Goal: Task Accomplishment & Management: Use online tool/utility

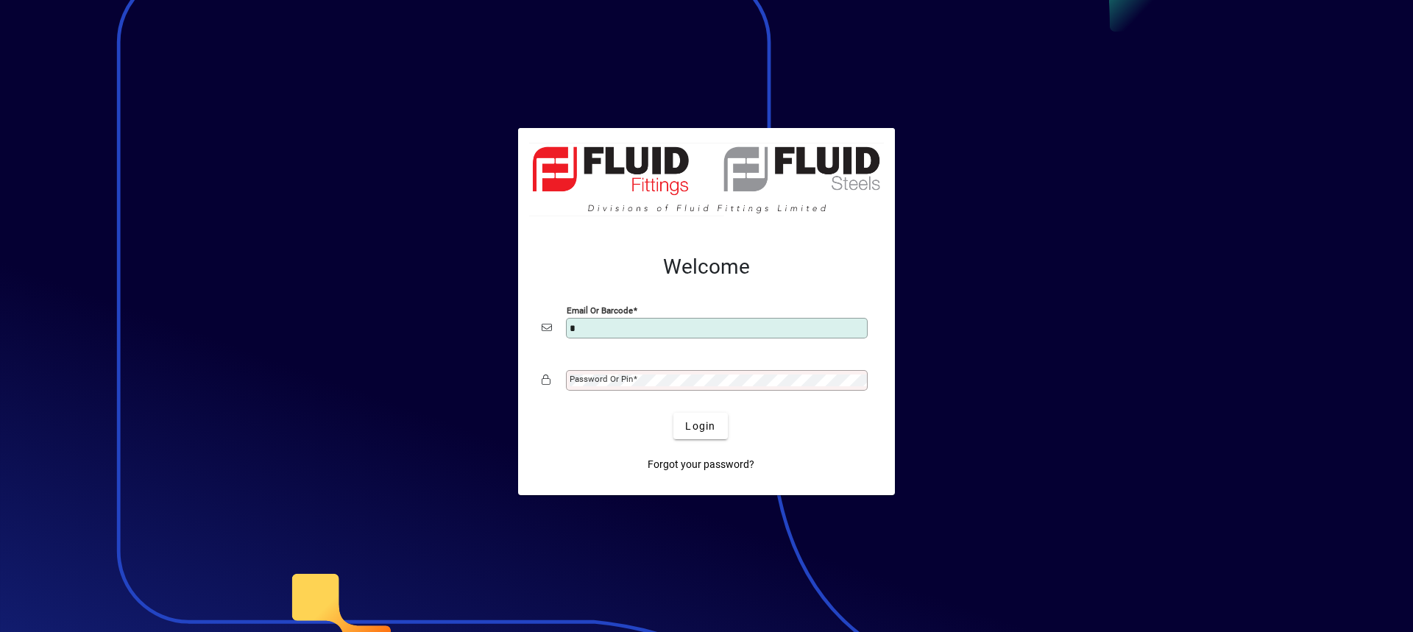
type input "**********"
click at [674, 413] on button "Login" at bounding box center [701, 426] width 54 height 27
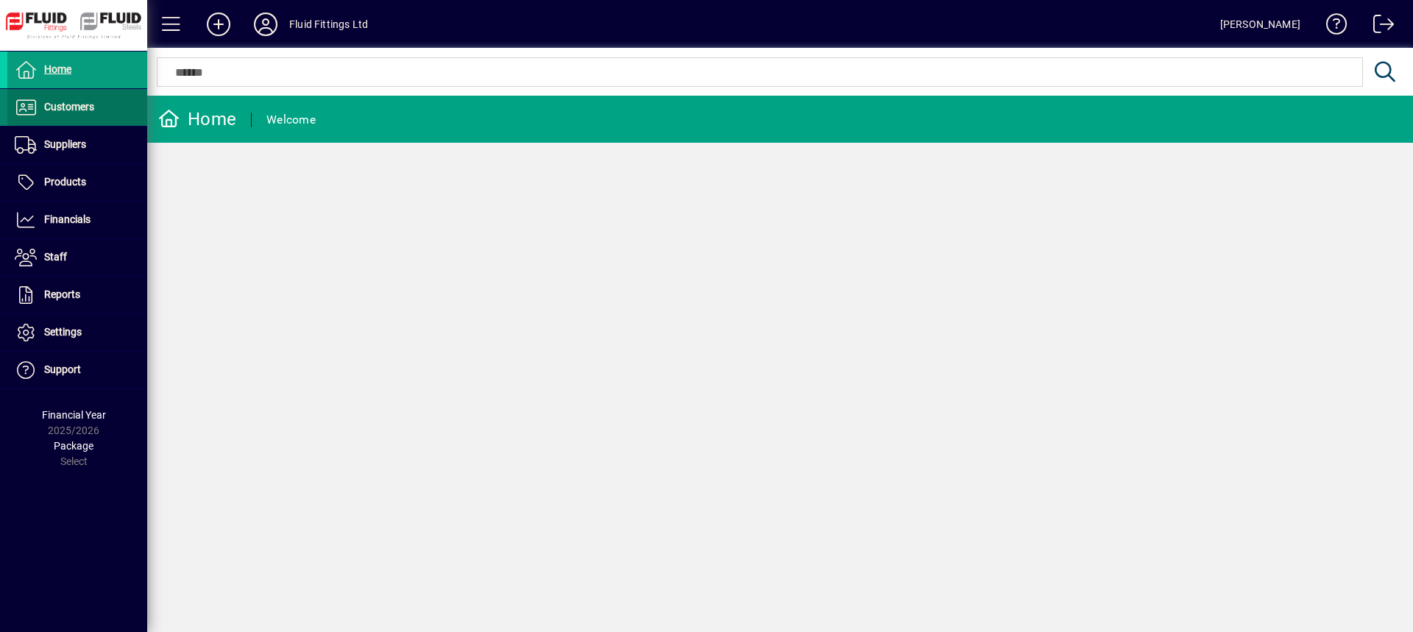
click at [63, 109] on span "Customers" at bounding box center [69, 107] width 50 height 12
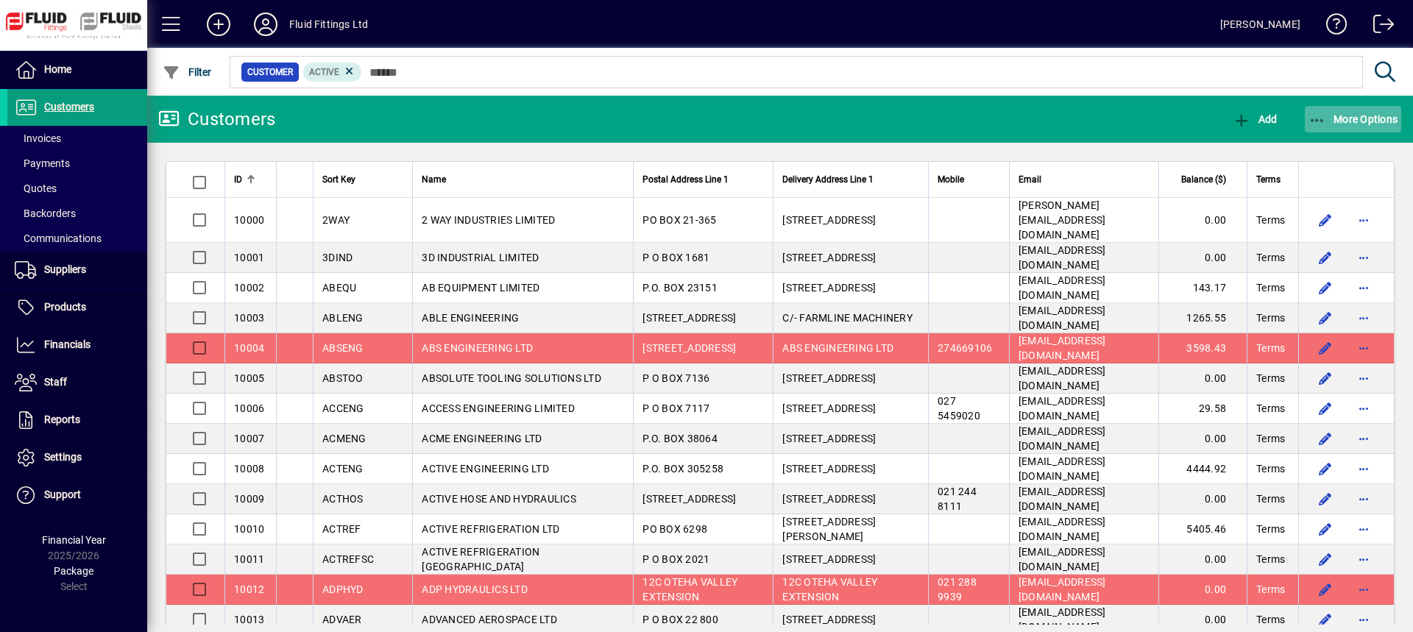
click at [1353, 119] on span "More Options" at bounding box center [1354, 119] width 90 height 12
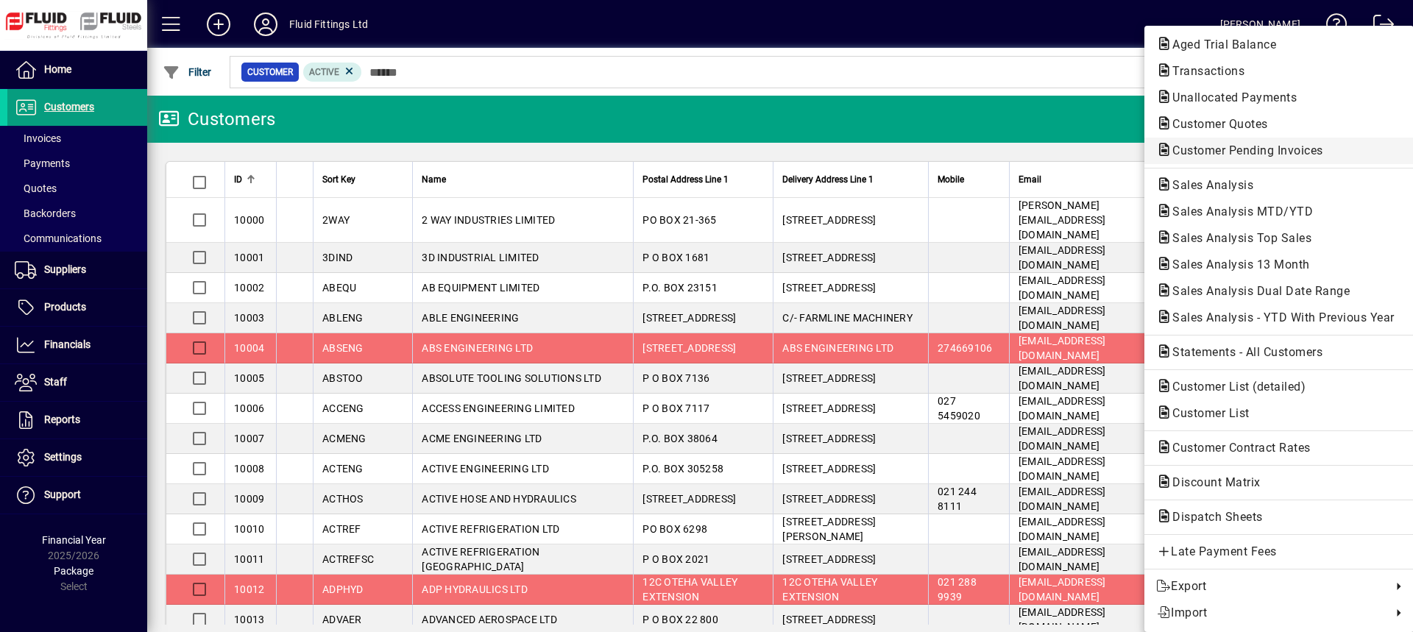
click at [1232, 152] on span "Customer Pending Invoices" at bounding box center [1243, 151] width 174 height 14
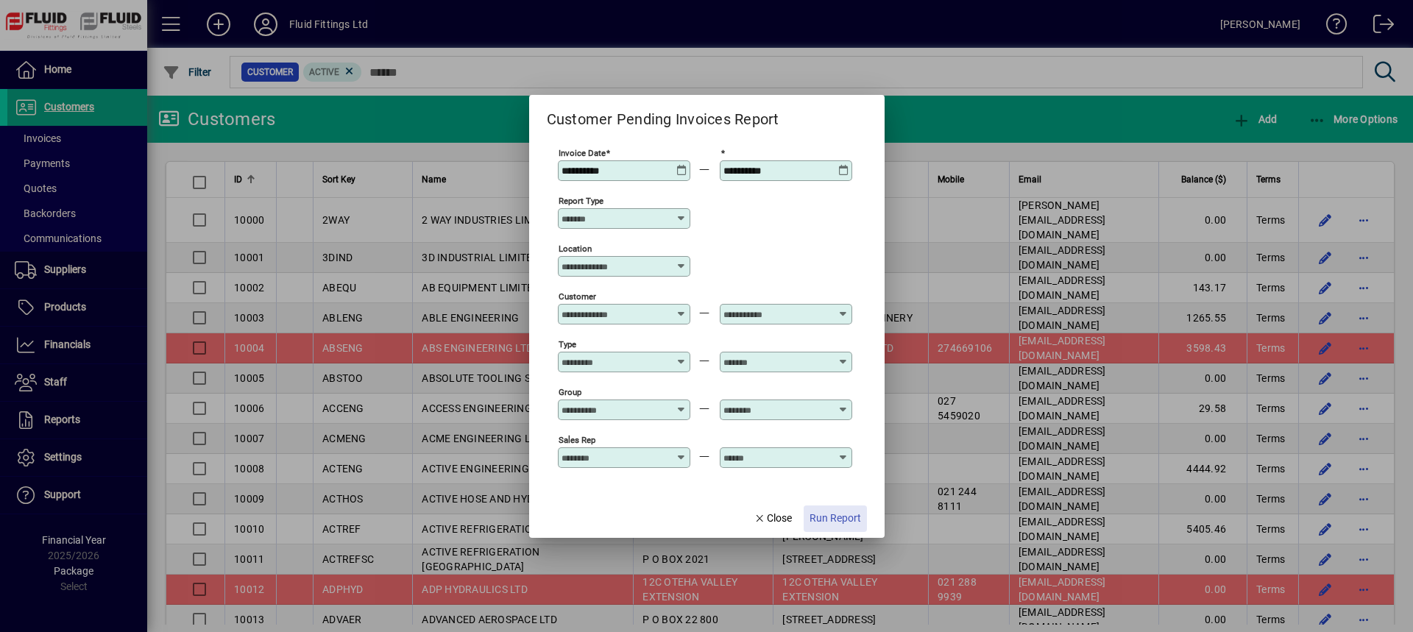
click at [836, 519] on span "Run Report" at bounding box center [836, 518] width 52 height 15
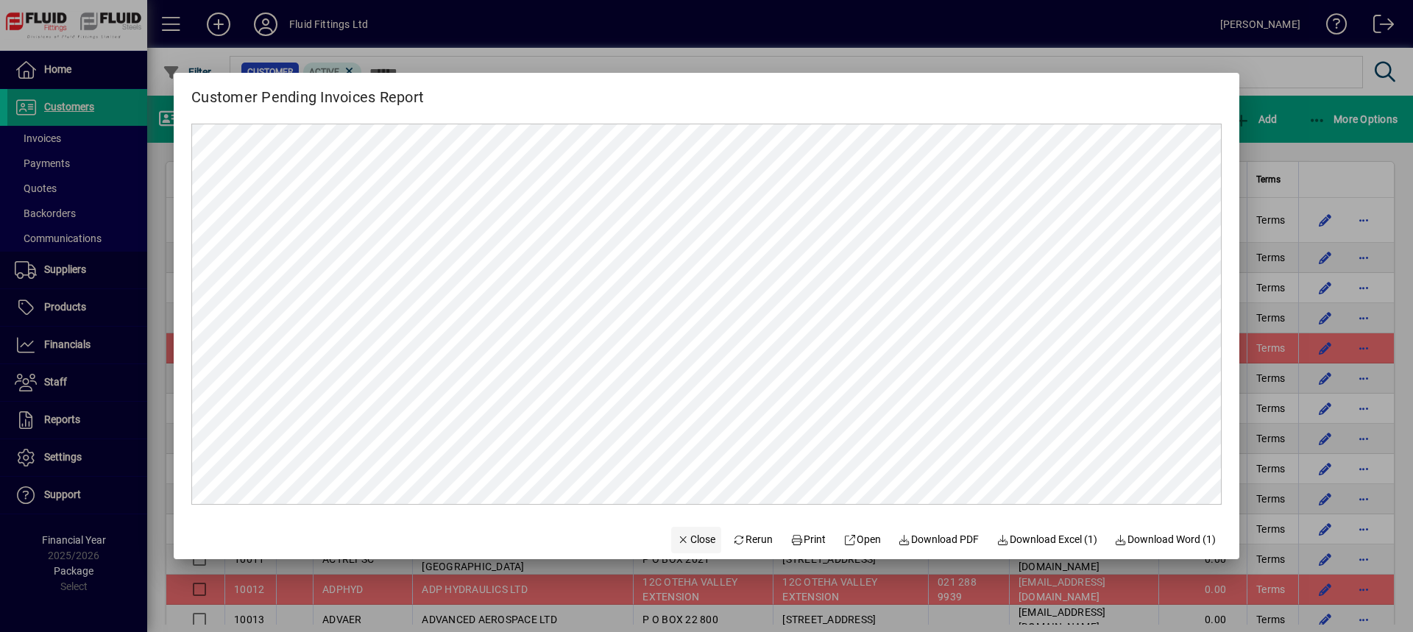
click at [677, 539] on span "Close" at bounding box center [696, 539] width 38 height 15
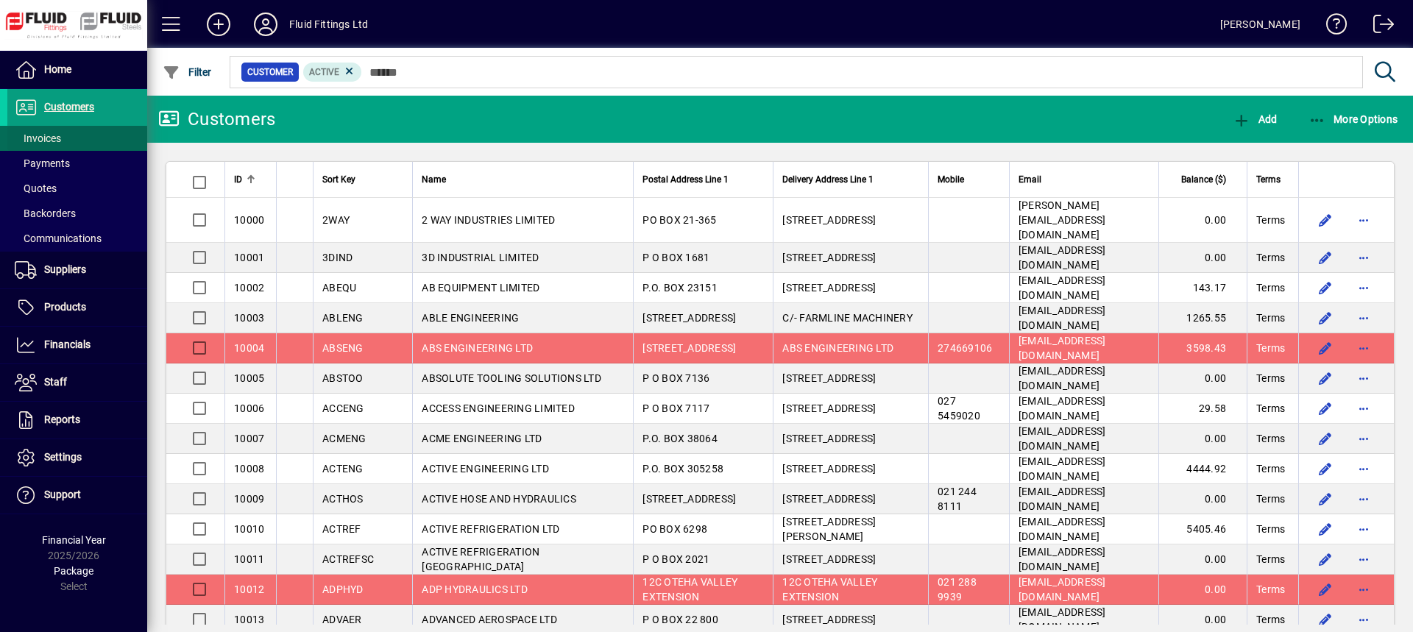
click at [75, 138] on span at bounding box center [77, 138] width 140 height 35
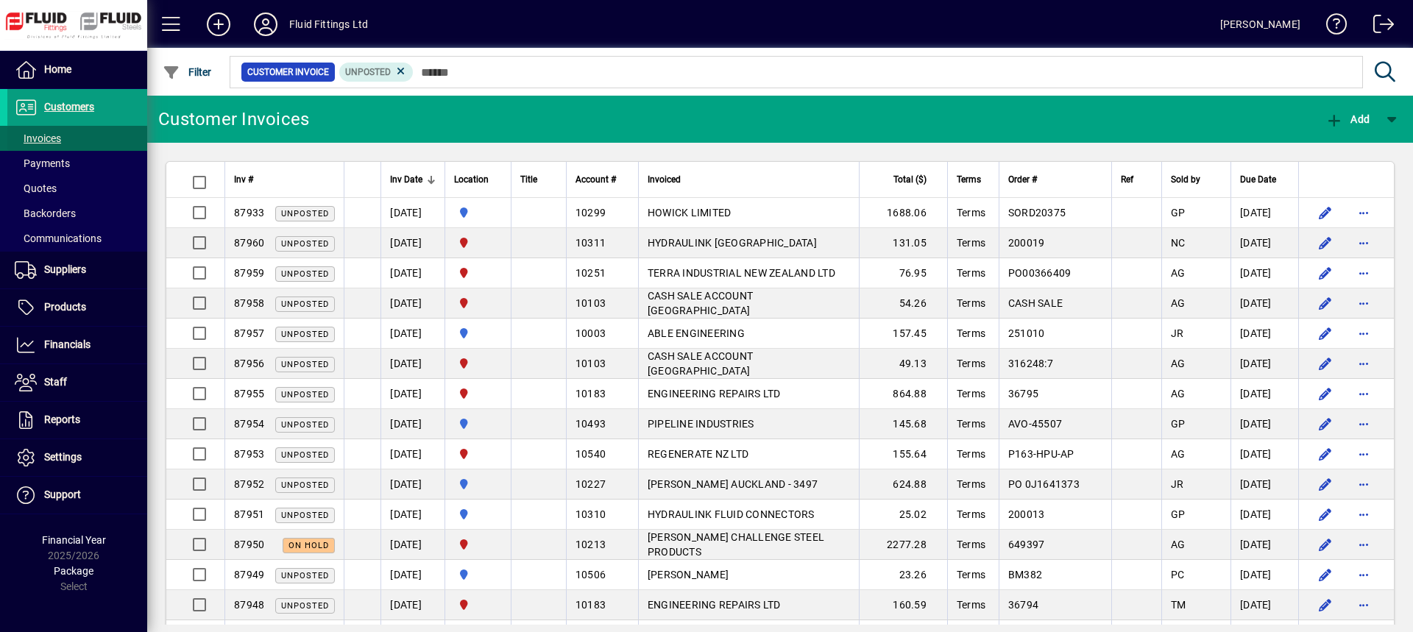
click at [96, 140] on span at bounding box center [77, 138] width 140 height 35
